Goal: Navigation & Orientation: Find specific page/section

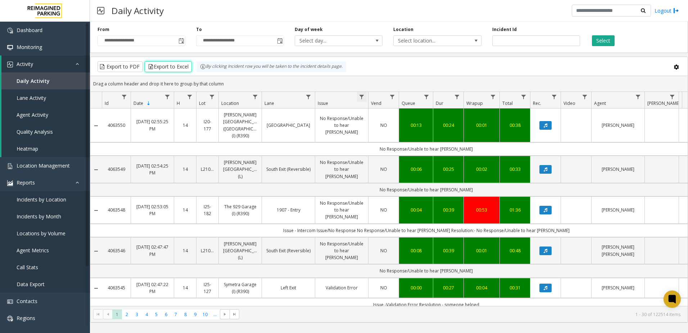
click at [361, 96] on span "Data table" at bounding box center [362, 97] width 6 height 6
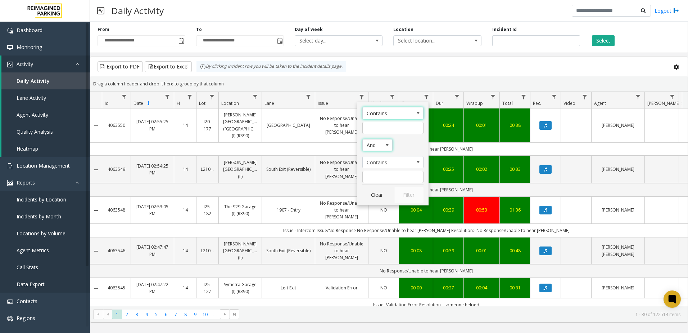
click at [384, 148] on span "Issue Filter Logic" at bounding box center [387, 145] width 6 height 6
click at [381, 168] on li "Or" at bounding box center [378, 167] width 28 height 10
click at [381, 132] on input "Issue Filter" at bounding box center [392, 128] width 61 height 12
click at [382, 125] on input "Issue Filter" at bounding box center [392, 128] width 61 height 12
type input "**********"
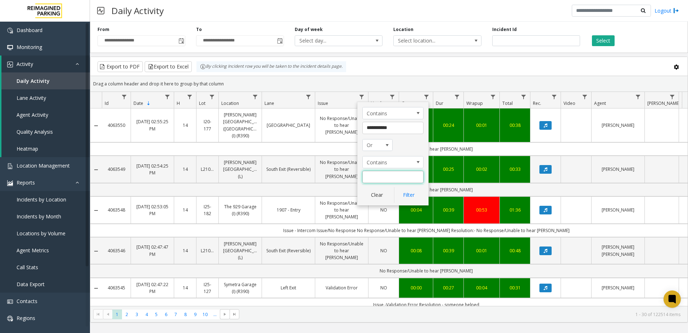
click at [399, 179] on input "Issue Filter" at bounding box center [392, 177] width 61 height 12
type input "**********"
click at [410, 194] on button "Filter" at bounding box center [409, 195] width 30 height 16
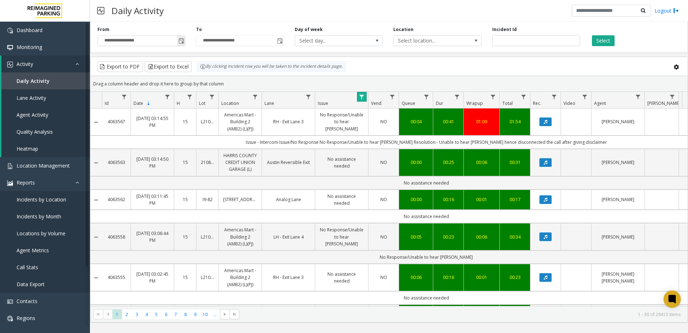
click at [180, 41] on span "Toggle popup" at bounding box center [182, 41] width 6 height 6
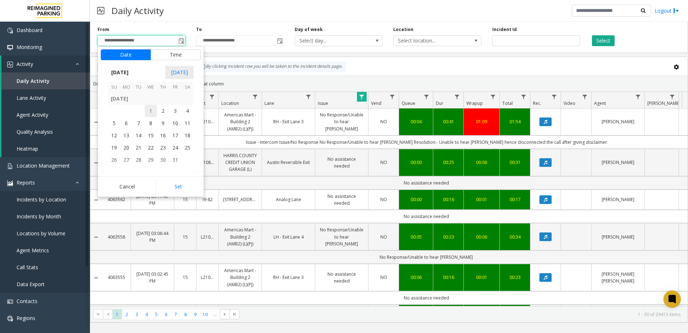
click at [153, 112] on span "1" at bounding box center [151, 111] width 12 height 12
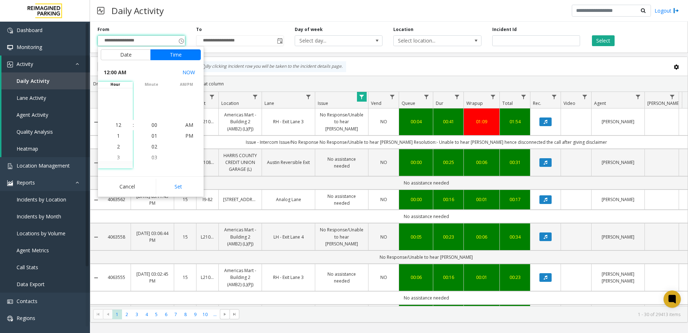
scroll to position [128501, 0]
click at [183, 188] on button "Set" at bounding box center [178, 187] width 45 height 16
type input "**********"
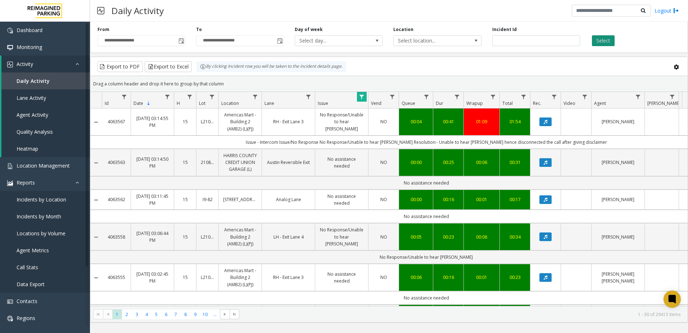
click at [605, 43] on button "Select" at bounding box center [603, 40] width 23 height 11
click at [660, 313] on kendo-pager-info "1 - 30 of 51737 items" at bounding box center [462, 314] width 437 height 6
copy kendo-pager-info "51737"
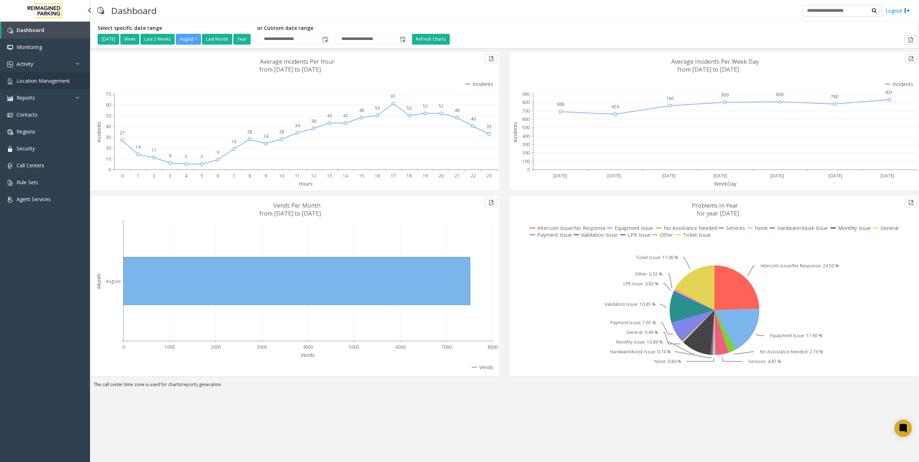
click at [68, 76] on link "Location Management" at bounding box center [45, 80] width 90 height 17
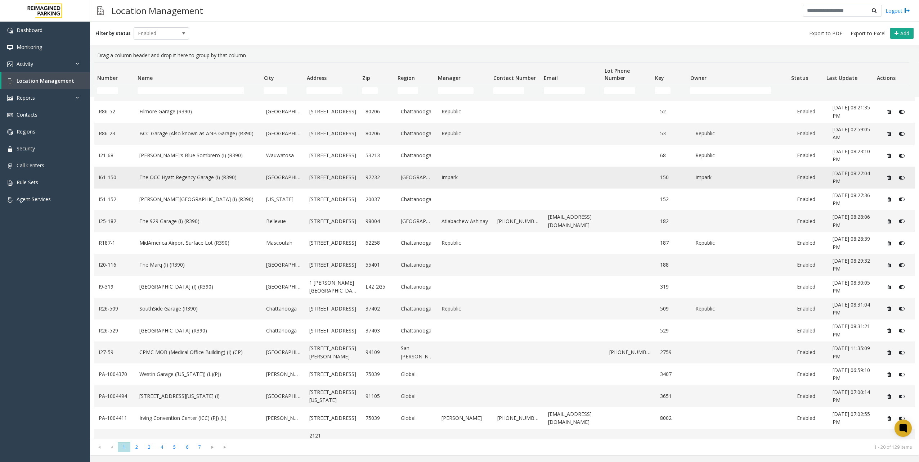
scroll to position [96, 0]
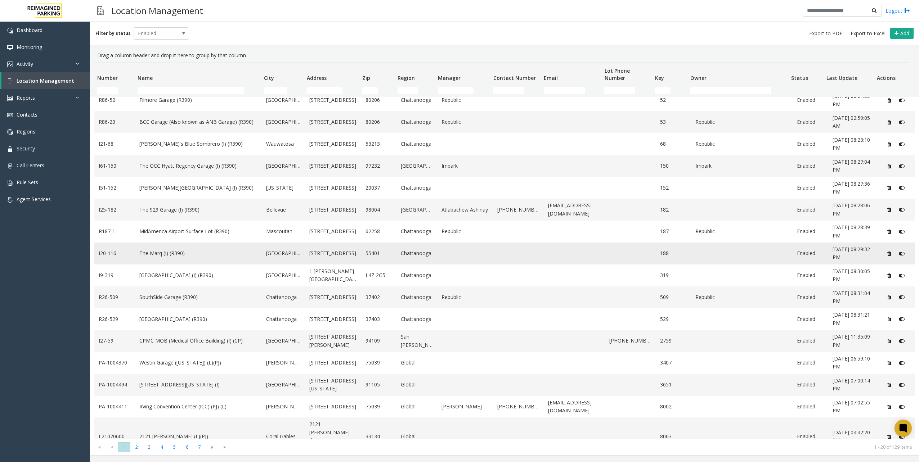
click at [169, 253] on link "The Marq (I) (R390)" at bounding box center [198, 253] width 118 height 8
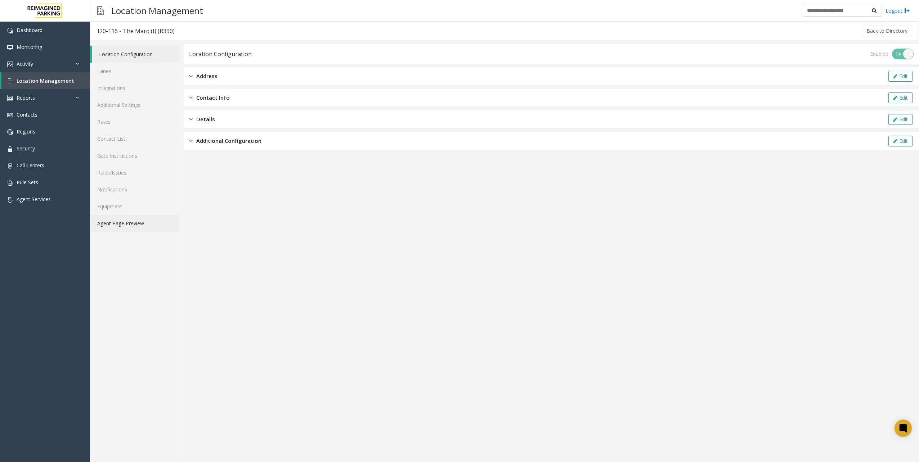
click at [150, 217] on link "Agent Page Preview" at bounding box center [135, 223] width 90 height 17
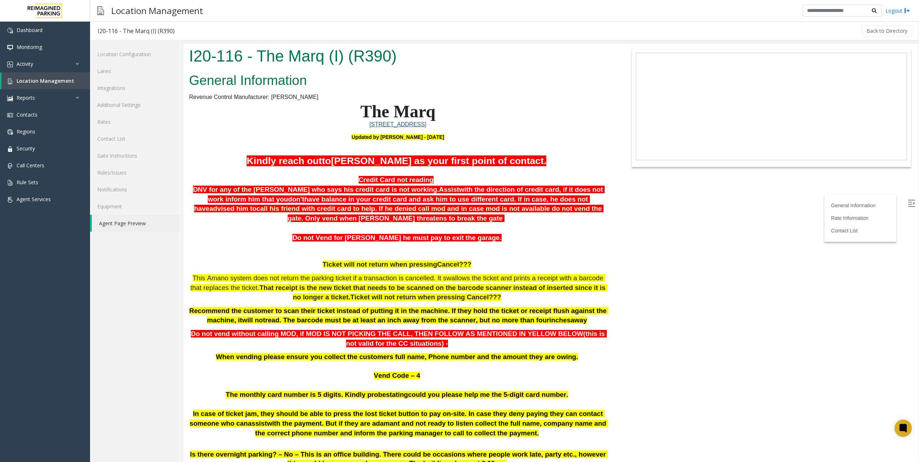
drag, startPoint x: 347, startPoint y: 141, endPoint x: 410, endPoint y: 142, distance: 63.4
click at [410, 142] on p at bounding box center [398, 144] width 418 height 7
click at [470, 140] on p "Updated by Pranav Babbar - 13th Jan'25" at bounding box center [398, 137] width 418 height 7
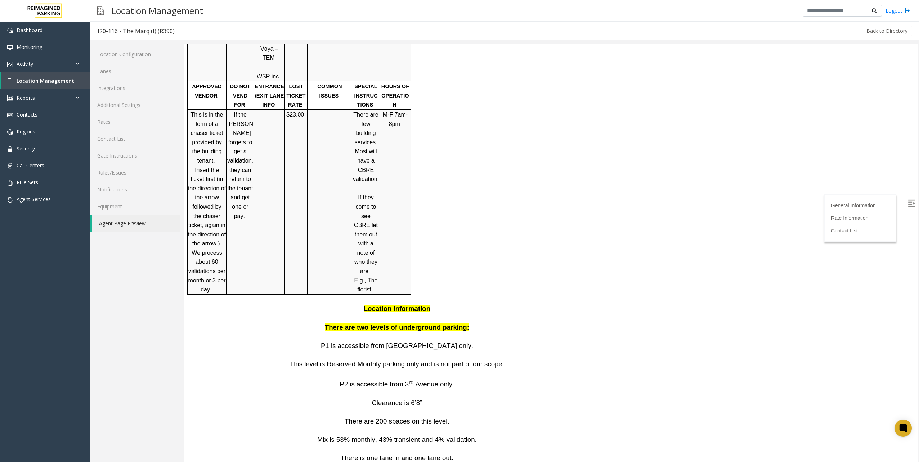
scroll to position [1111, 0]
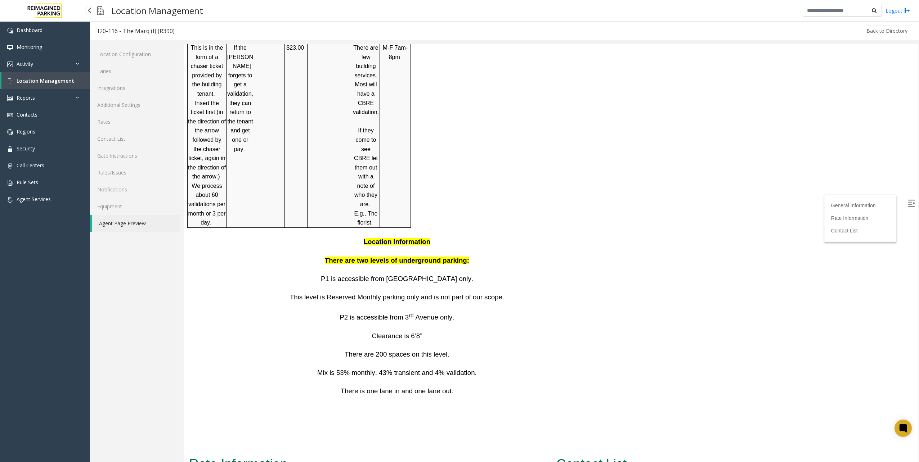
click at [64, 86] on link "Location Management" at bounding box center [45, 80] width 89 height 17
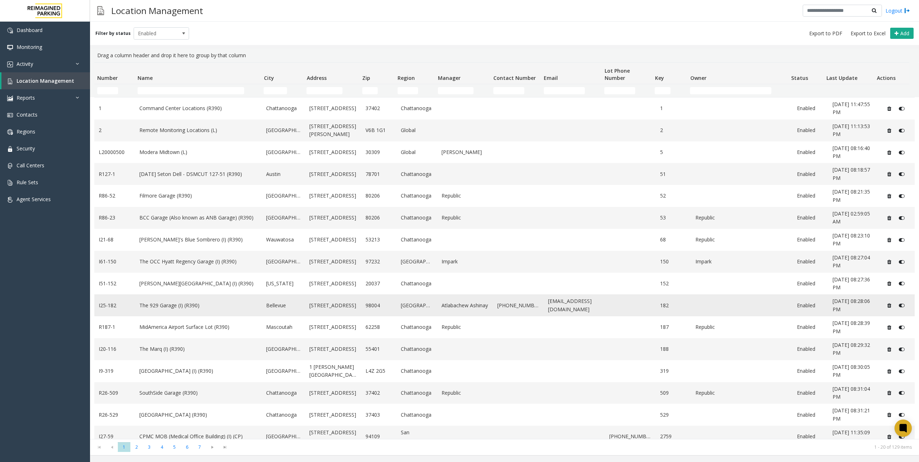
click at [194, 308] on link "The 929 Garage (I) (R390)" at bounding box center [198, 306] width 118 height 8
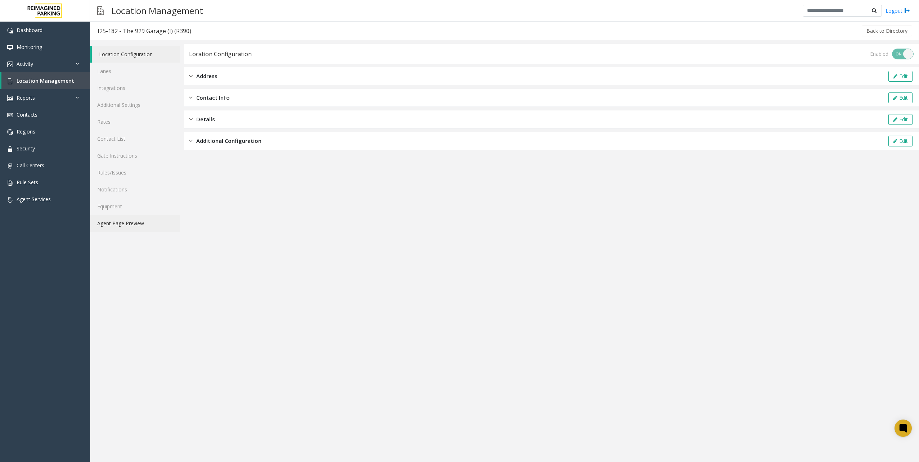
click at [144, 230] on link "Agent Page Preview" at bounding box center [135, 223] width 90 height 17
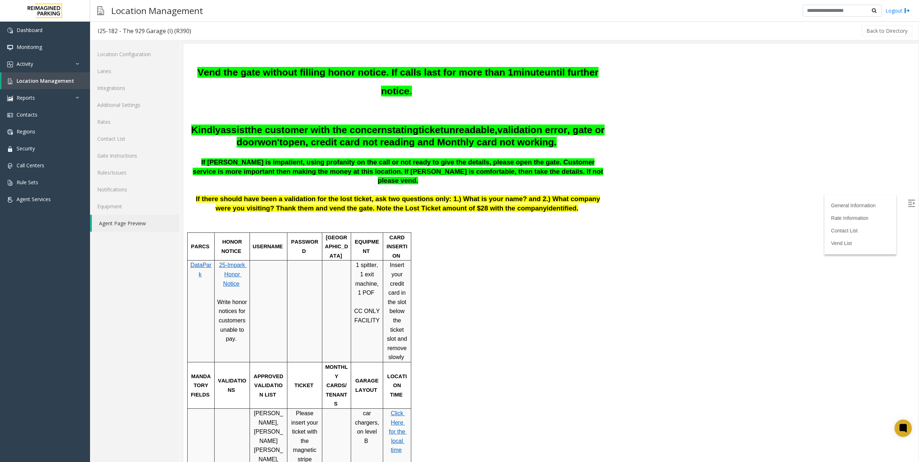
scroll to position [144, 0]
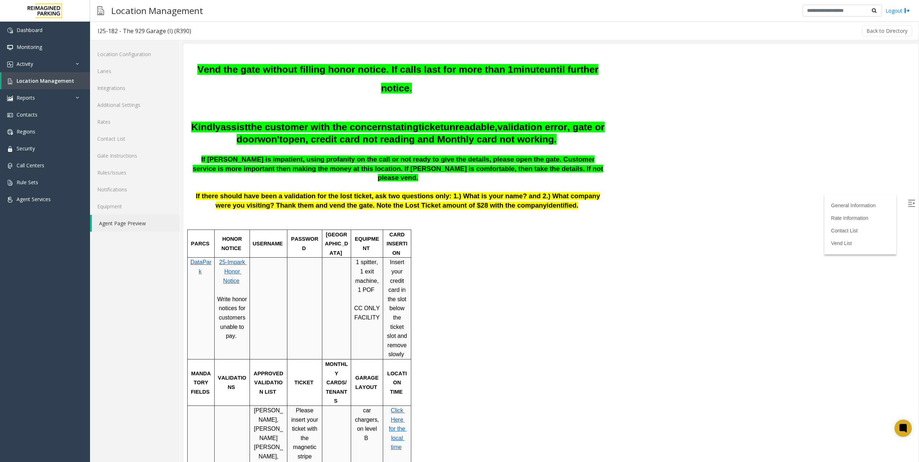
click at [687, 114] on body "I25-182 - The 929 Garage (I) (R390) General Information 929 108th Ave. NE Belle…" at bounding box center [551, 109] width 734 height 418
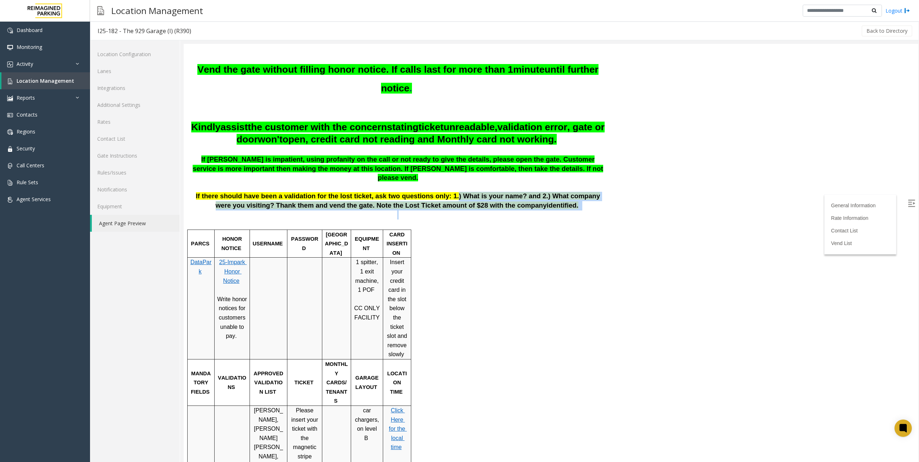
drag, startPoint x: 424, startPoint y: 191, endPoint x: 538, endPoint y: 209, distance: 115.9
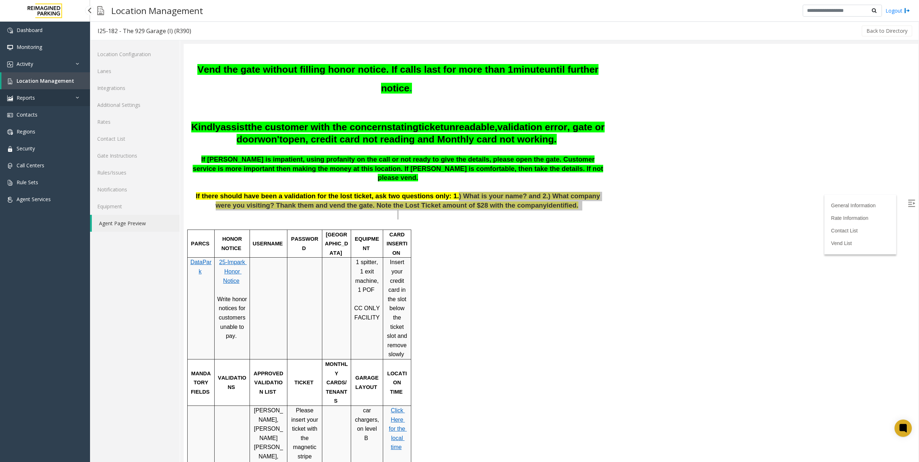
click at [41, 89] on link "Reports" at bounding box center [45, 97] width 90 height 17
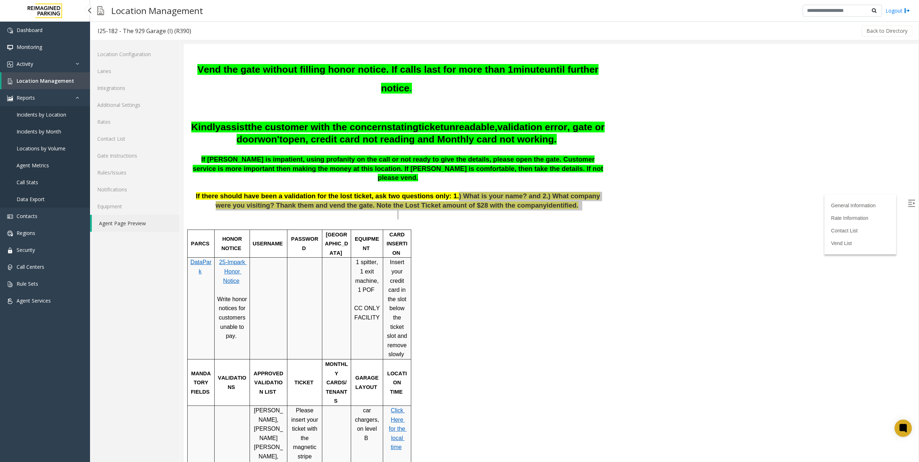
click at [48, 77] on span "Location Management" at bounding box center [46, 80] width 58 height 7
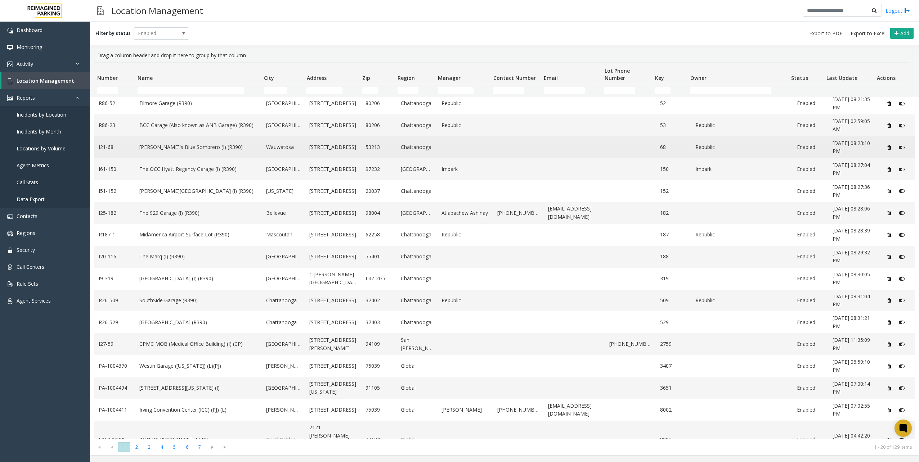
scroll to position [96, 0]
